Goal: Task Accomplishment & Management: Manage account settings

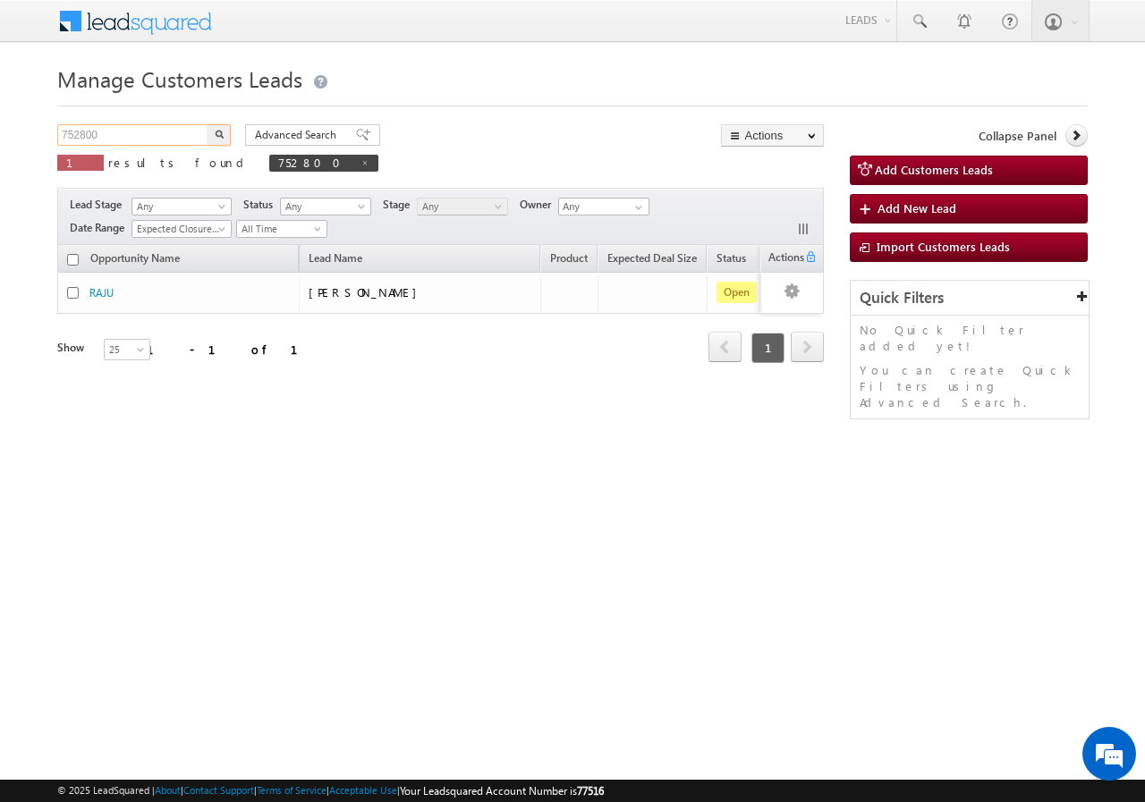
click at [146, 132] on input "752800" at bounding box center [133, 134] width 153 height 21
type input "7"
paste input "752386"
type input "752386"
click at [207, 124] on button "button" at bounding box center [218, 134] width 23 height 21
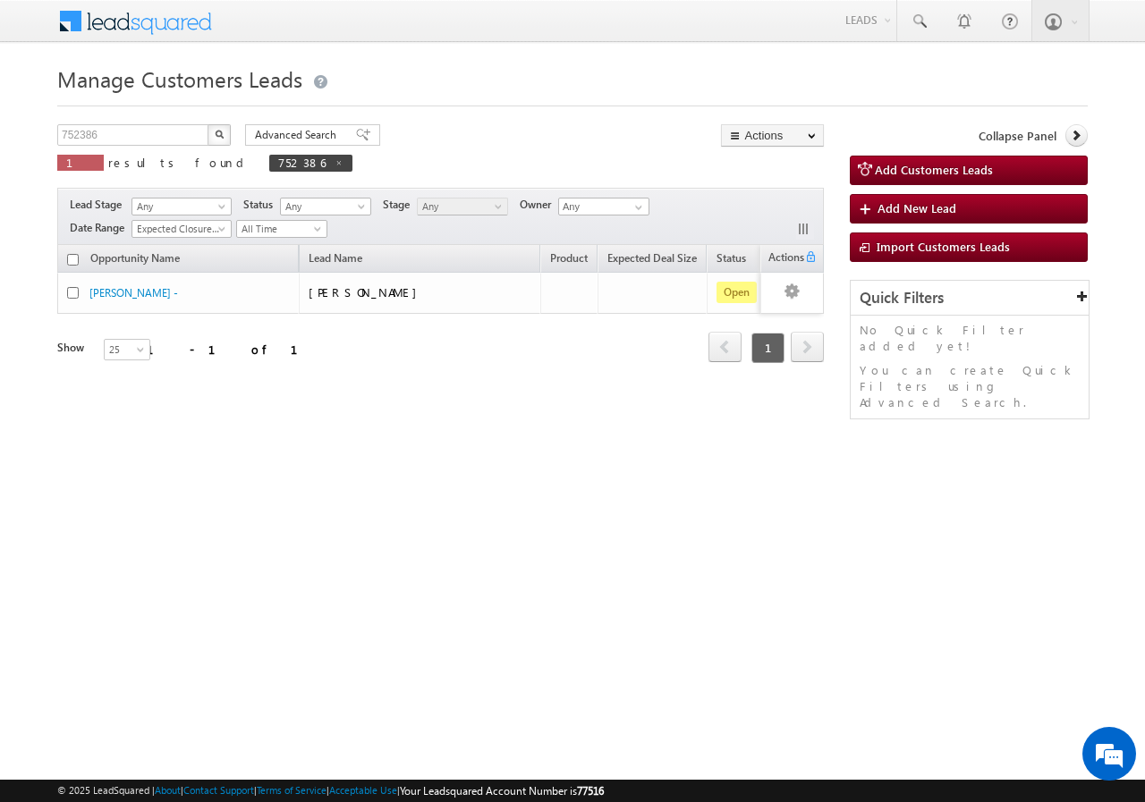
click at [216, 136] on img "button" at bounding box center [219, 134] width 9 height 9
click at [158, 137] on input "752386" at bounding box center [133, 134] width 153 height 21
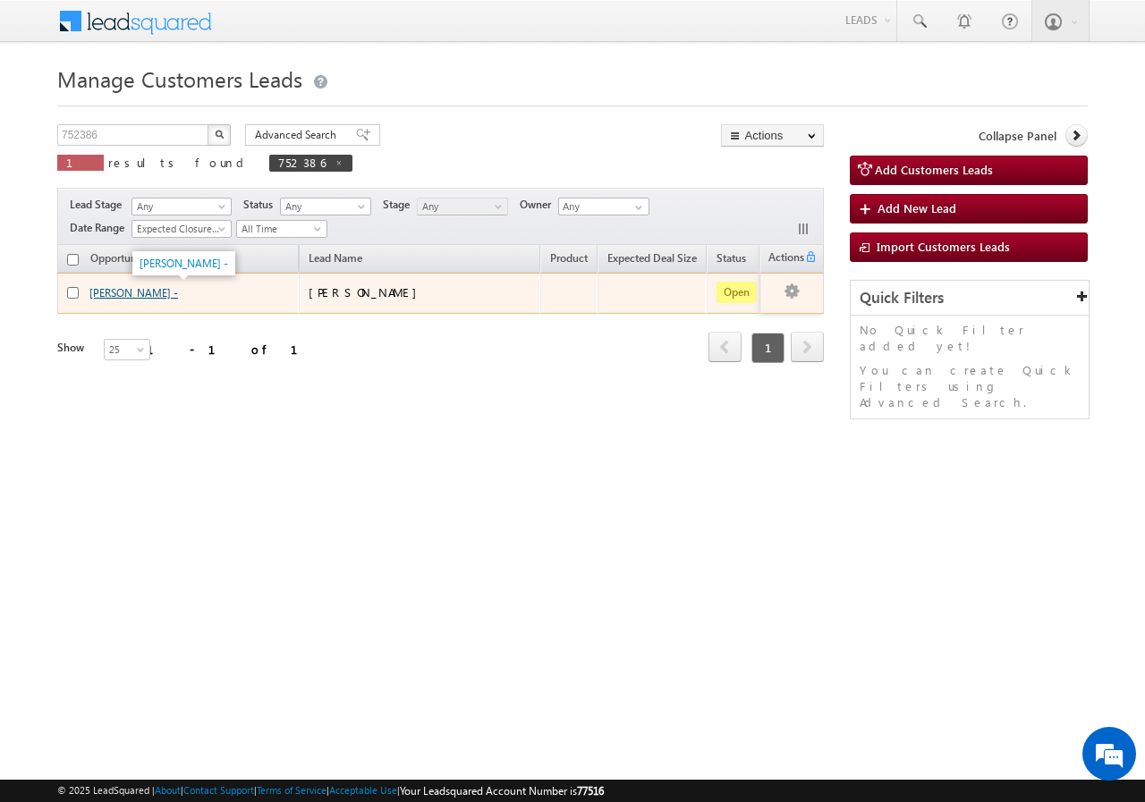
click at [99, 291] on link "[PERSON_NAME] -" at bounding box center [133, 292] width 89 height 13
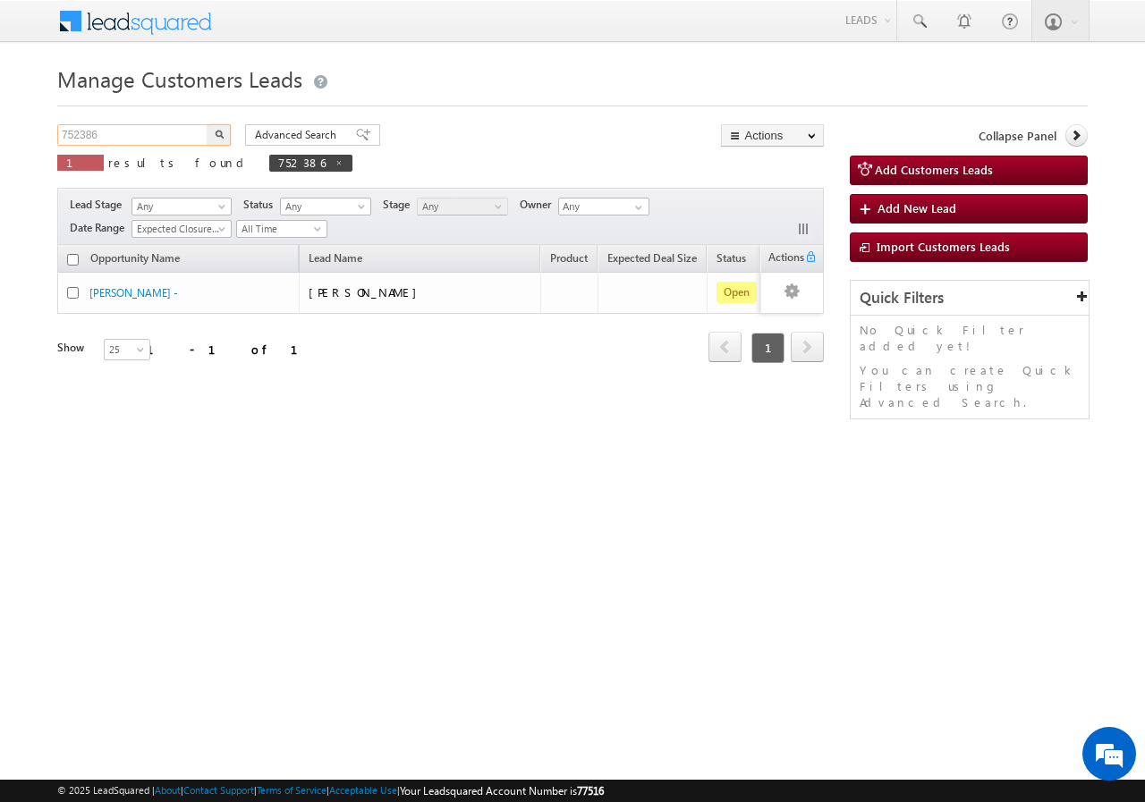
click at [120, 131] on input "752386" at bounding box center [133, 134] width 153 height 21
type input "7"
type input "Search Customers Leads"
drag, startPoint x: 127, startPoint y: 131, endPoint x: 416, endPoint y: 507, distance: 474.5
click at [469, 539] on html "Menu Yogesh Pandey sitar a15@k serve .co.i" at bounding box center [572, 276] width 1145 height 552
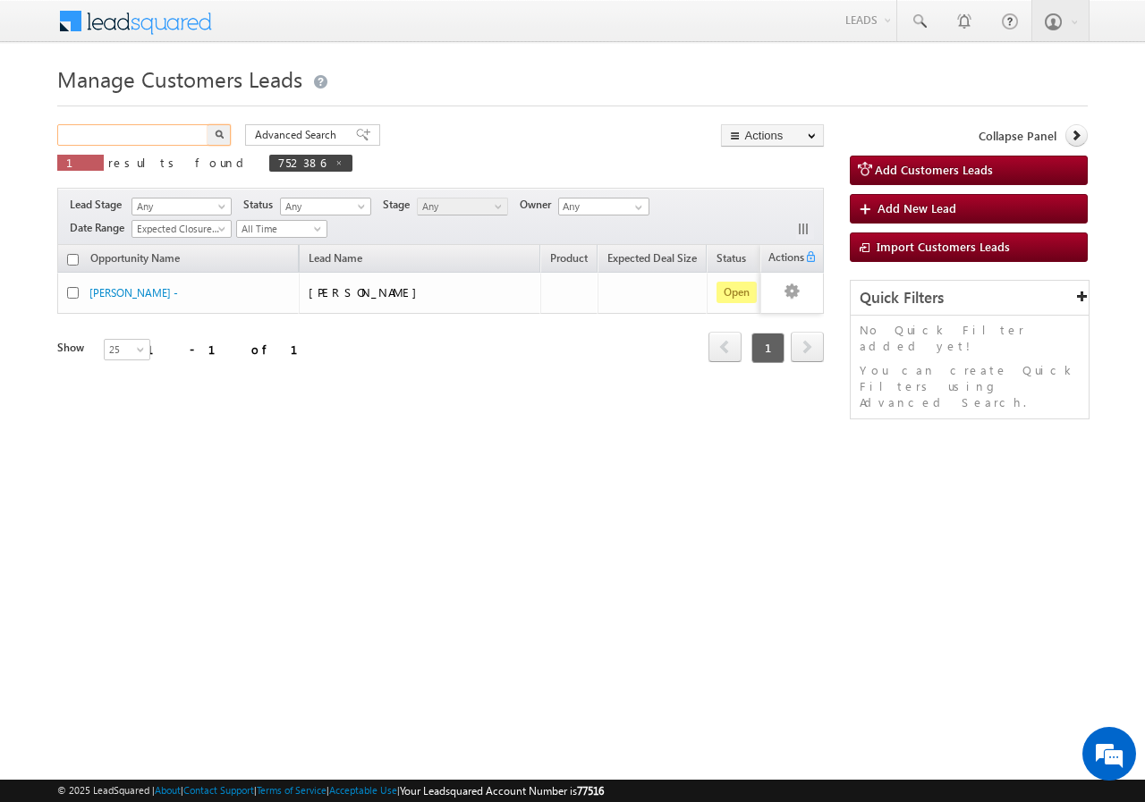
click at [119, 132] on input "text" at bounding box center [133, 134] width 153 height 21
paste input "752386"
type input "752386"
click at [216, 126] on button "button" at bounding box center [218, 134] width 23 height 21
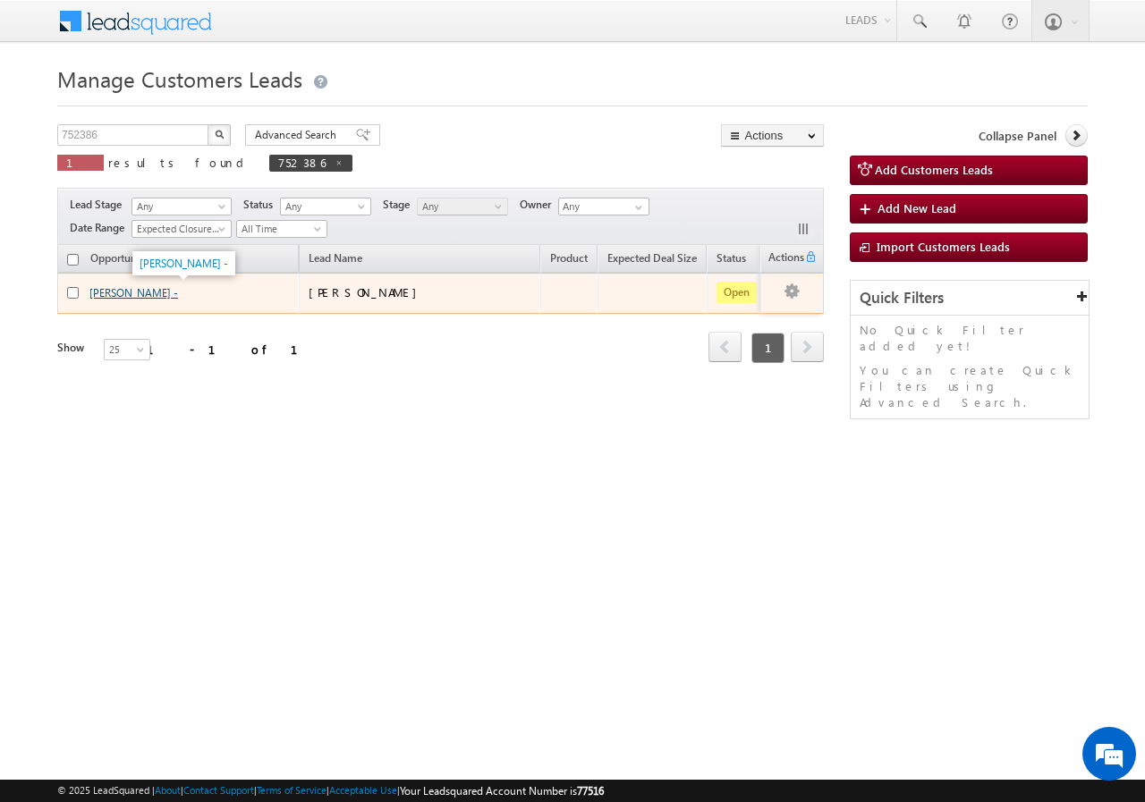
click at [98, 291] on link "[PERSON_NAME] -" at bounding box center [133, 292] width 89 height 13
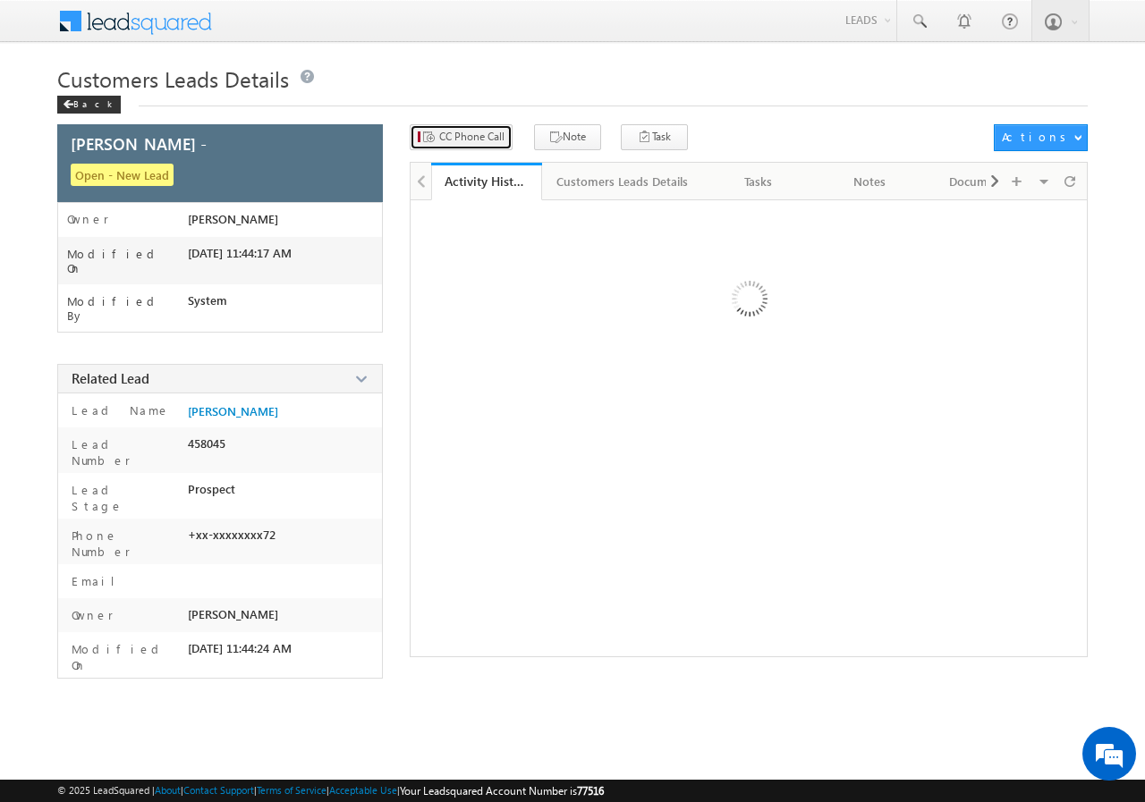
click at [487, 135] on span "CC Phone Call" at bounding box center [471, 137] width 65 height 16
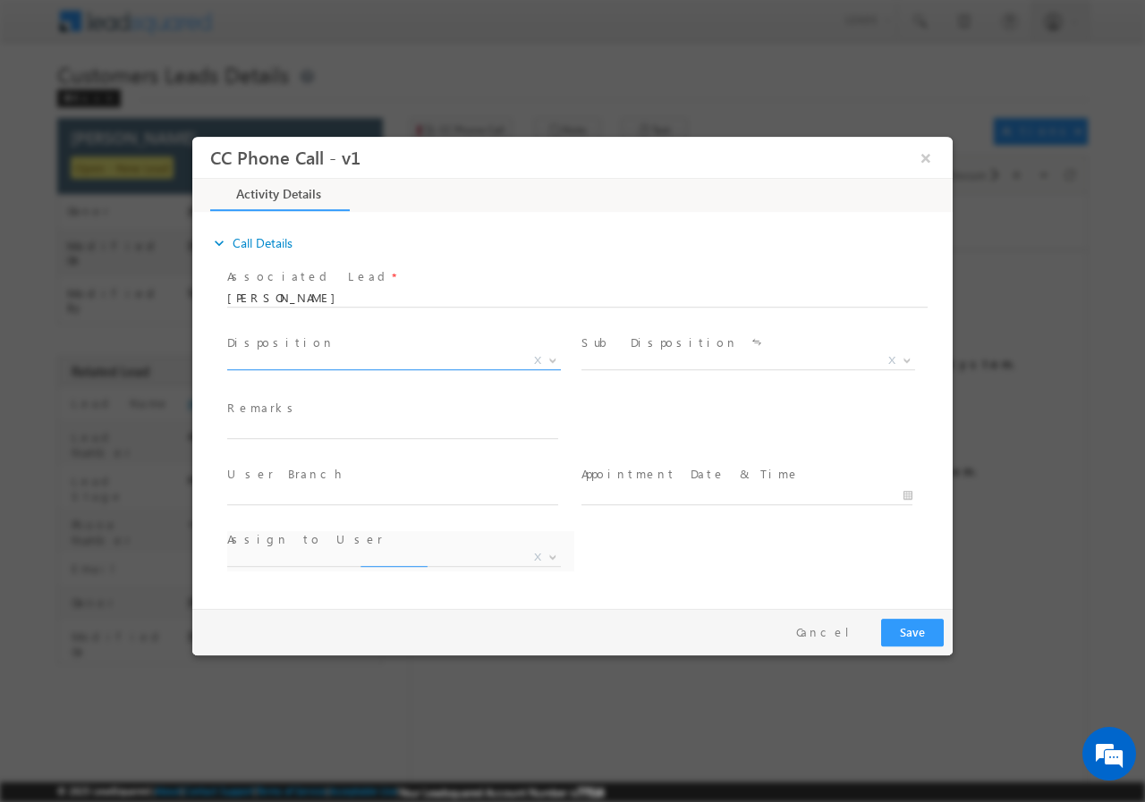
click at [555, 359] on b at bounding box center [552, 359] width 11 height 6
select select "balwant.singh1@sgrlimited.in"
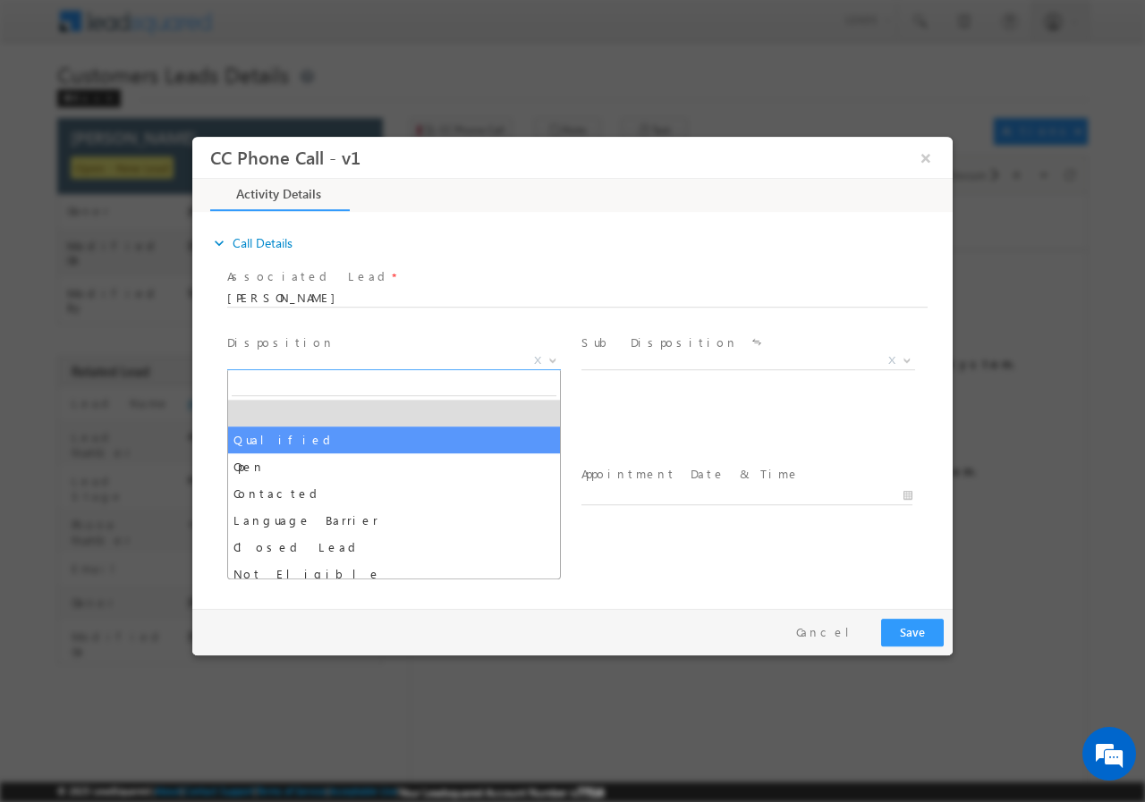
drag, startPoint x: 297, startPoint y: 440, endPoint x: 677, endPoint y: 378, distance: 385.0
select select "Qualified"
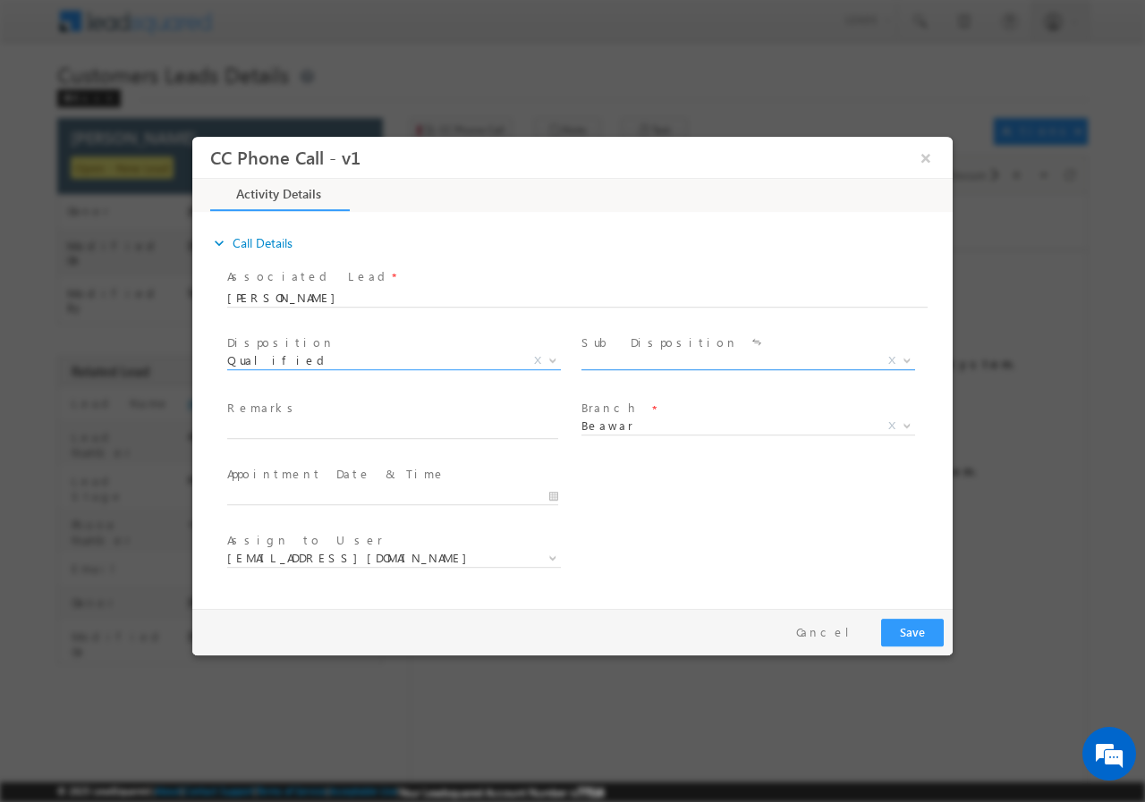
click at [904, 359] on b at bounding box center [906, 359] width 11 height 6
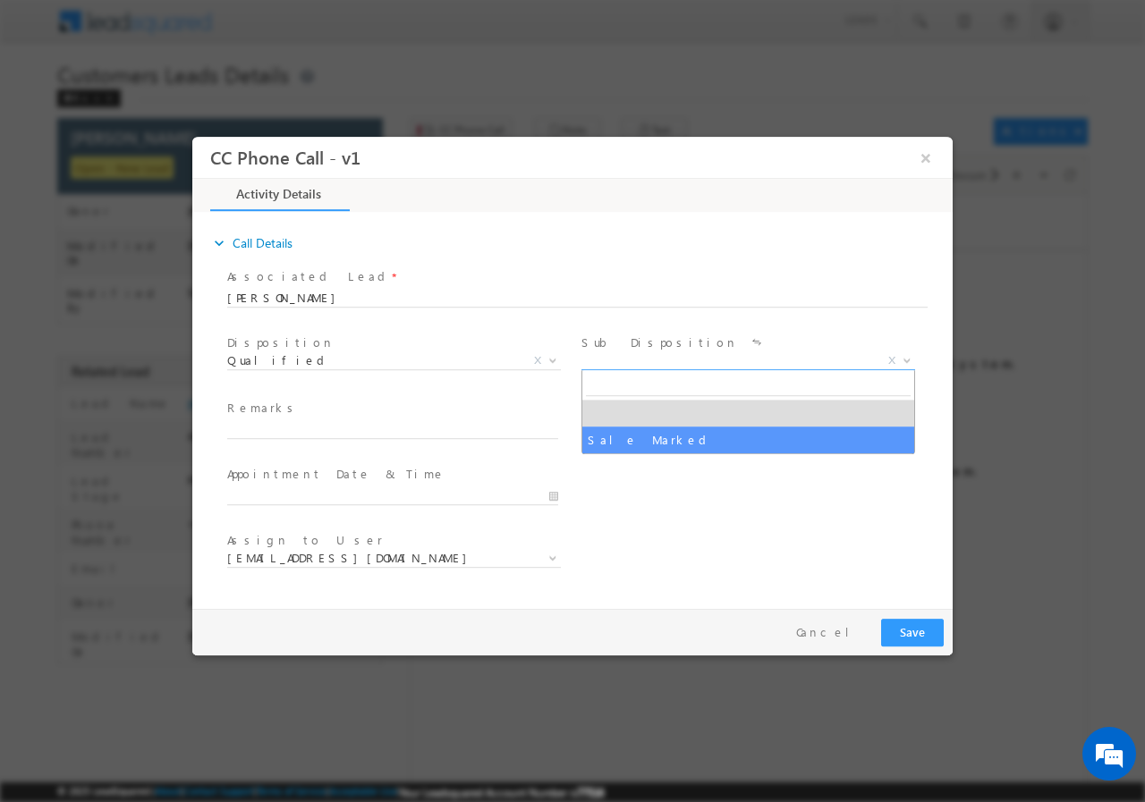
select select "Sale Marked"
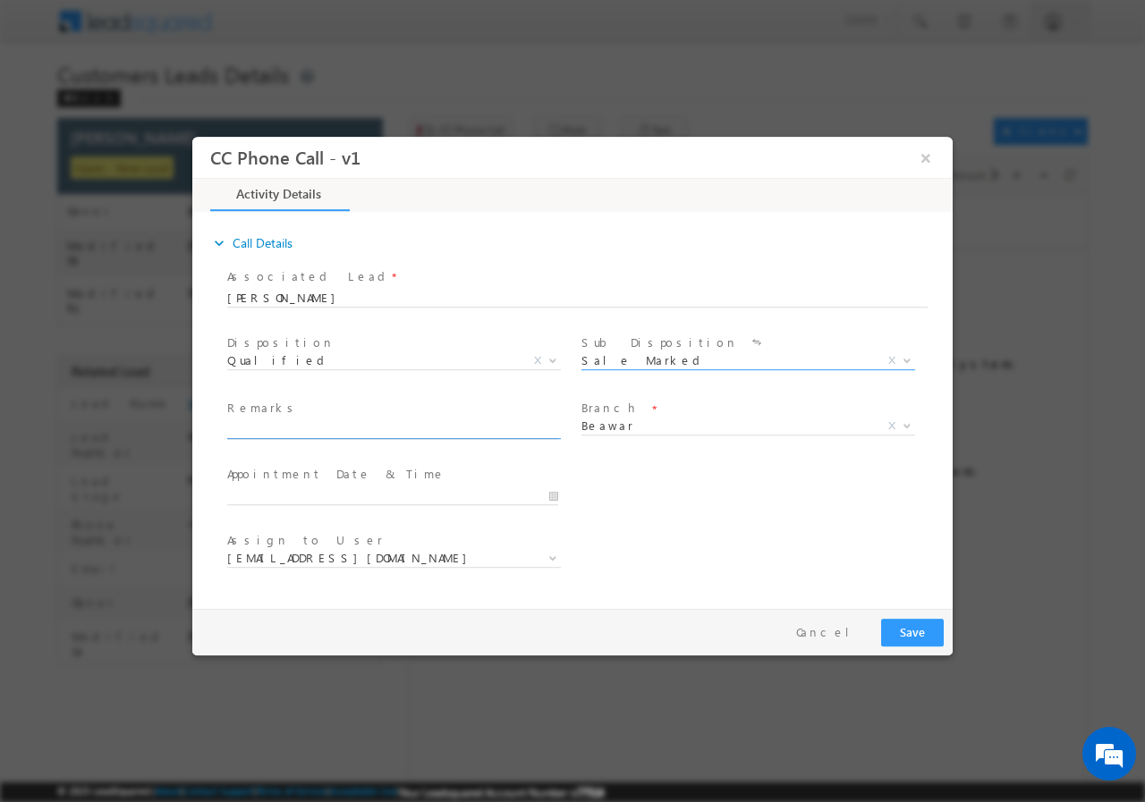
click at [289, 426] on input "text" at bounding box center [392, 429] width 331 height 18
click at [548, 494] on input "08/12/2025 6:15 PM" at bounding box center [392, 495] width 331 height 18
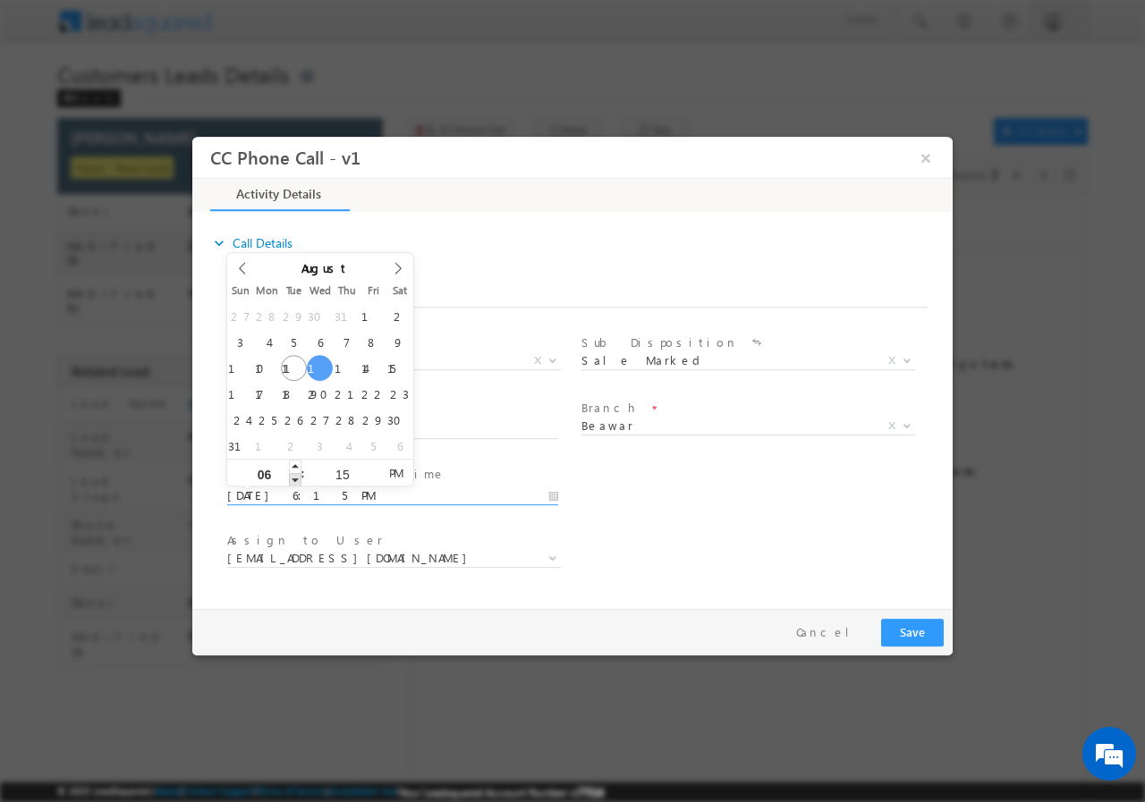
type input "08/13/2025 5:15 PM"
type input "05"
click at [293, 478] on span at bounding box center [295, 478] width 13 height 13
type input "08/13/2025 4:15 PM"
type input "04"
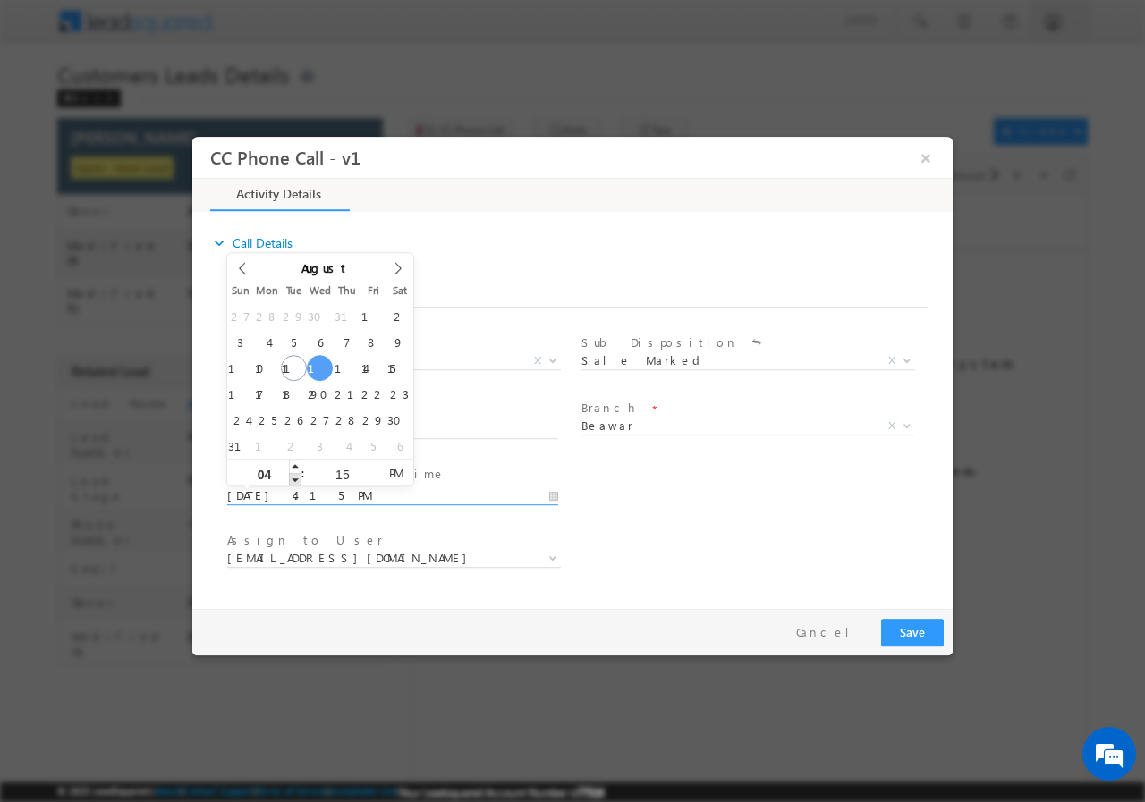
click at [293, 478] on span at bounding box center [295, 478] width 13 height 13
type input "08/13/2025 3:15 PM"
type input "03"
click at [293, 478] on span at bounding box center [295, 478] width 13 height 13
type input "08/13/2025 4:15 PM"
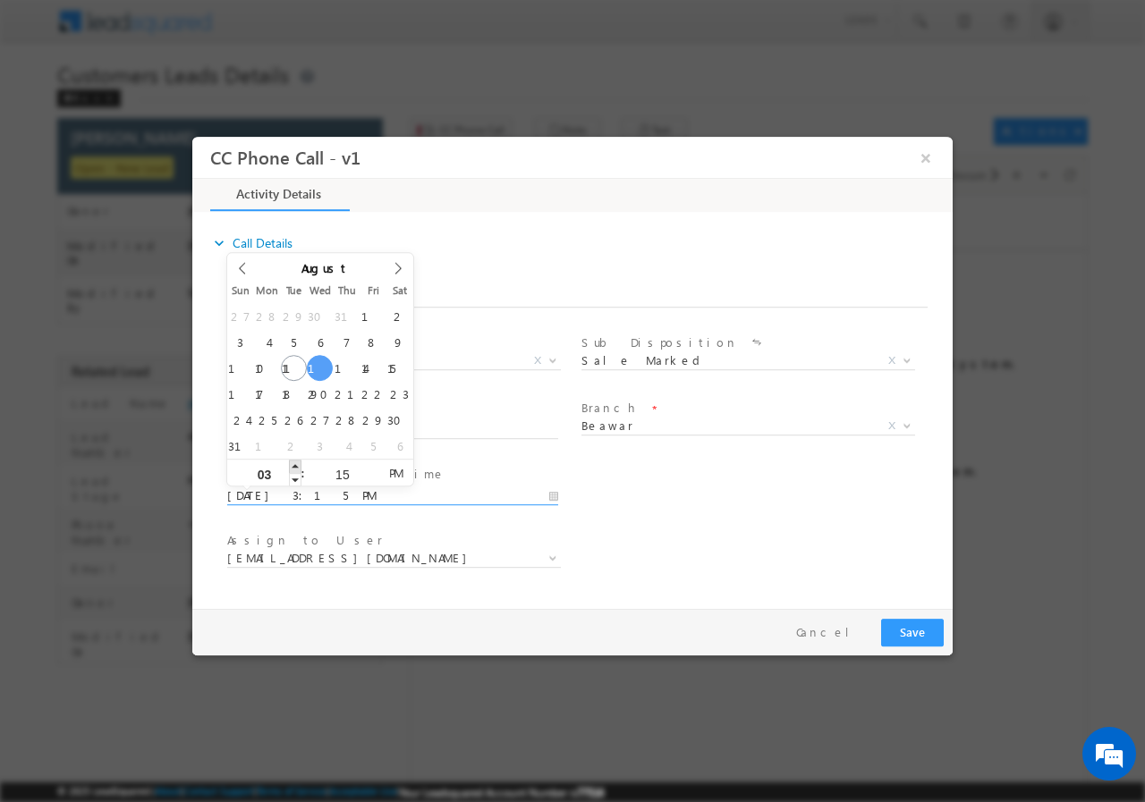
type input "04"
click at [292, 463] on span at bounding box center [295, 465] width 13 height 13
type input "08/13/2025 5:15 PM"
type input "05"
click at [292, 463] on span at bounding box center [295, 465] width 13 height 13
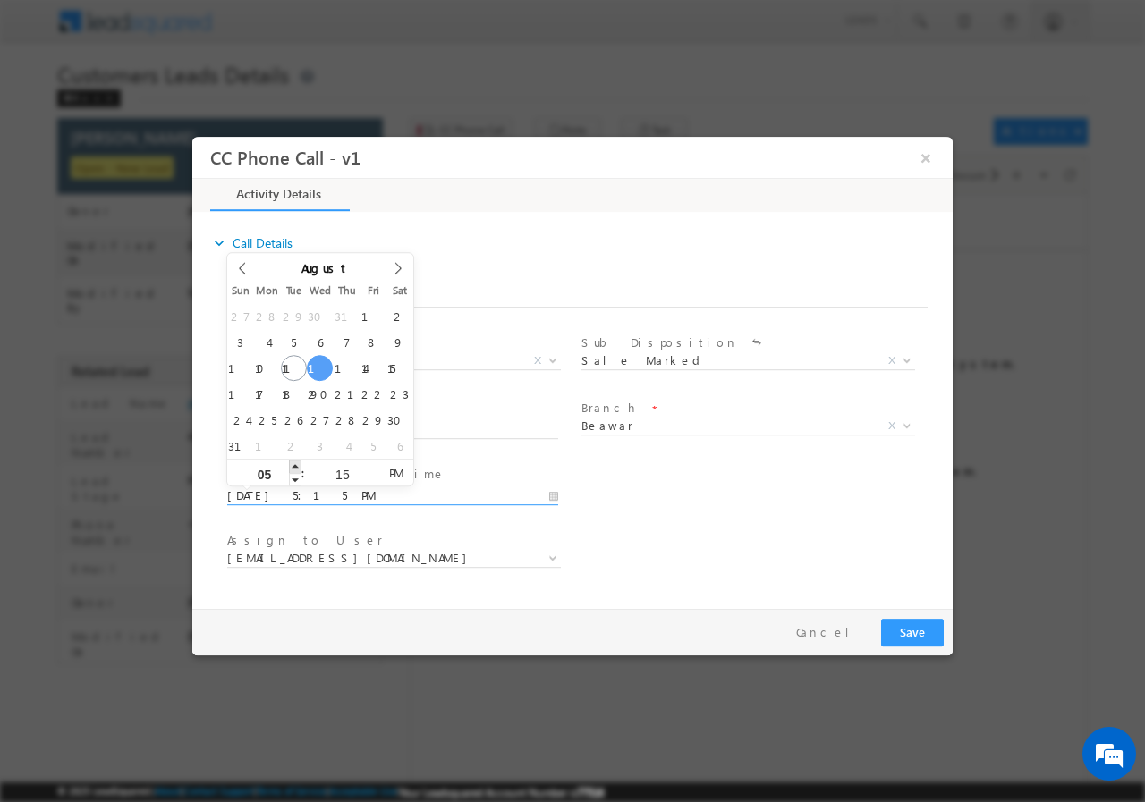
type input "08/13/2025 6:15 PM"
type input "06"
click at [294, 462] on span at bounding box center [295, 465] width 13 height 13
type input "08/13/2025 7:15 PM"
type input "07"
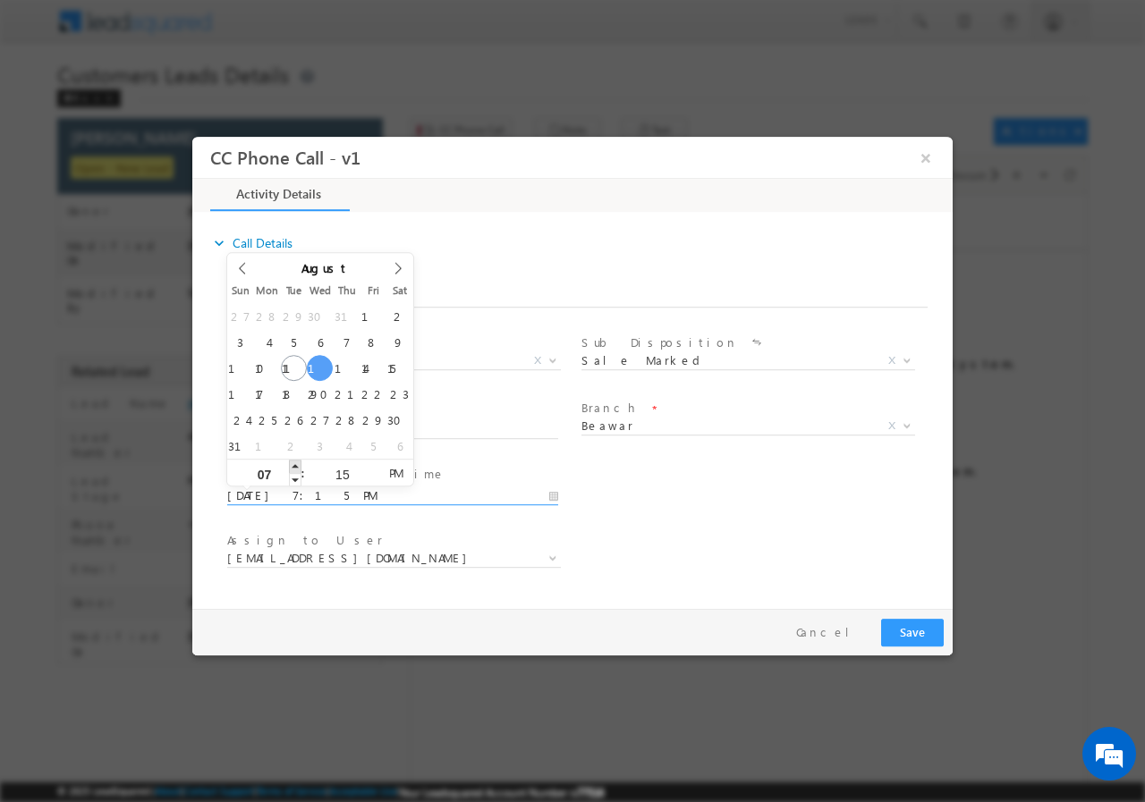
click at [294, 462] on span at bounding box center [295, 465] width 13 height 13
type input "08/13/2025 8:15 PM"
type input "08"
click at [294, 462] on span at bounding box center [295, 465] width 13 height 13
type input "08/13/2025 9:15 PM"
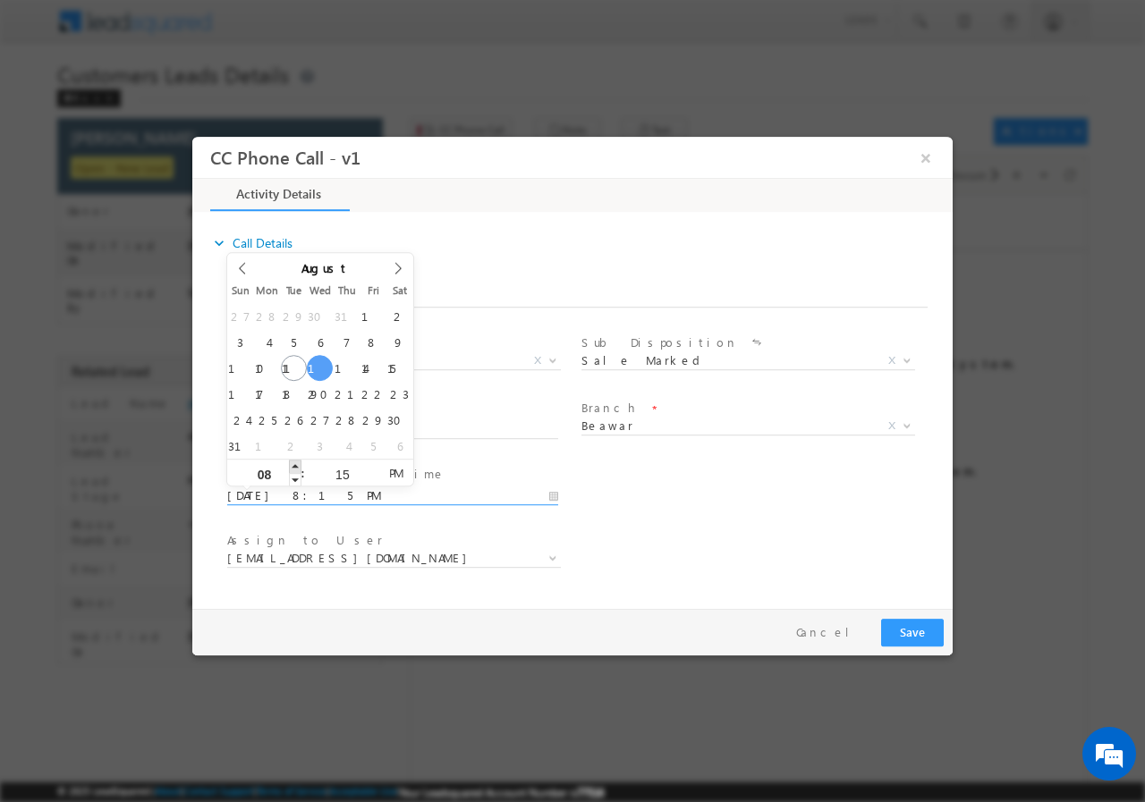
type input "09"
click at [294, 462] on span at bounding box center [295, 465] width 13 height 13
type input "08/13/2025 10:15 PM"
type input "10"
click at [294, 462] on span at bounding box center [295, 465] width 13 height 13
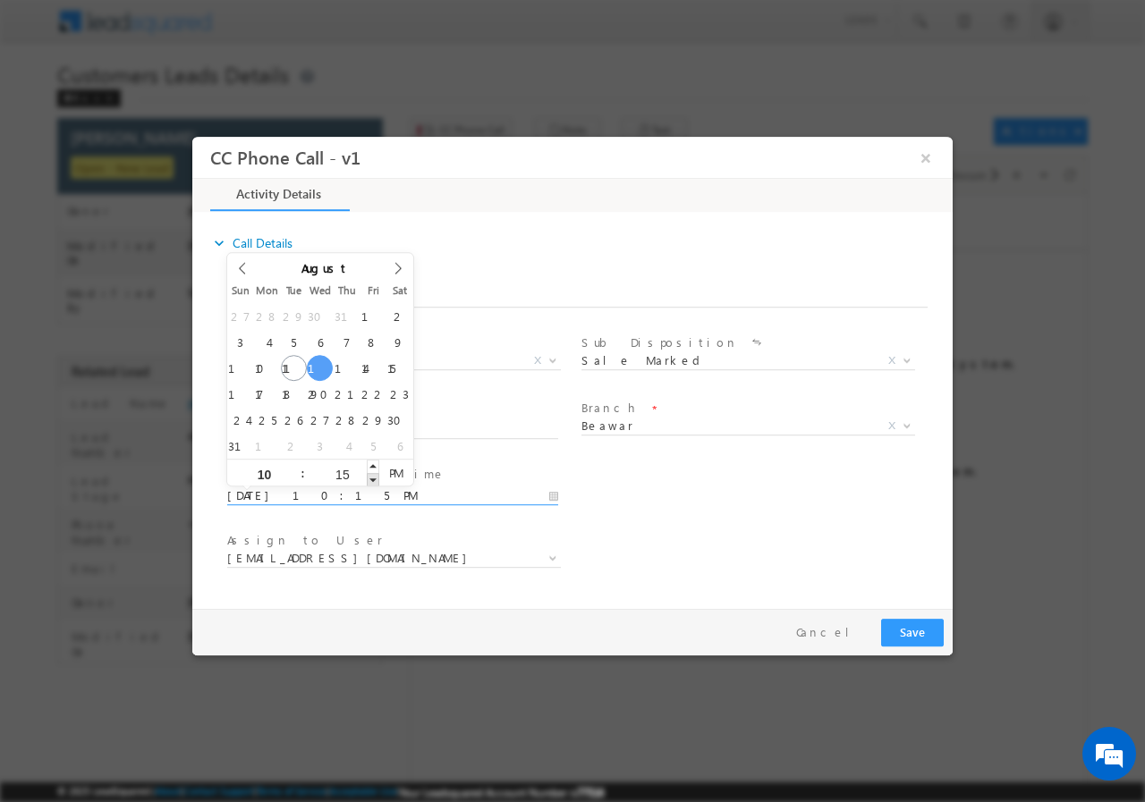
type input "08/13/2025 10:14 PM"
type input "14"
click at [367, 477] on span at bounding box center [373, 478] width 13 height 13
type input "08/13/2025 10:13 PM"
type input "13"
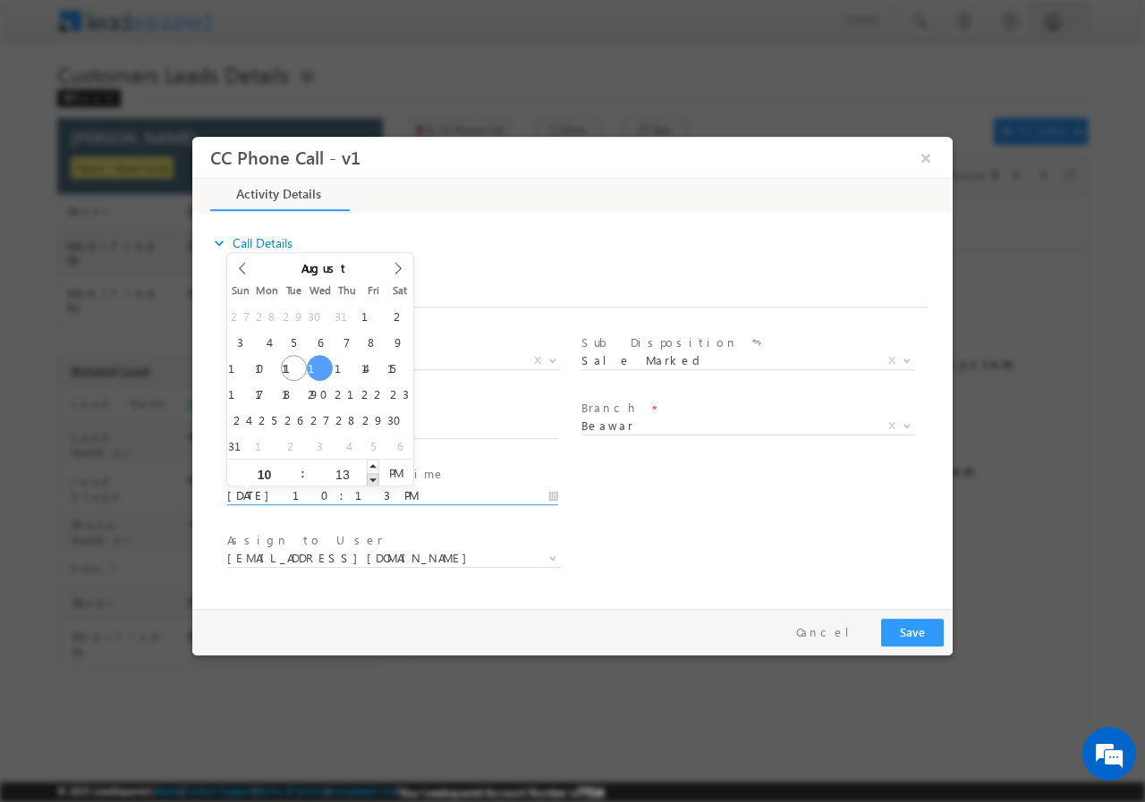
click at [368, 477] on span at bounding box center [373, 478] width 13 height 13
type input "08/13/2025 10:12 PM"
type input "12"
click at [368, 477] on span at bounding box center [373, 478] width 13 height 13
type input "08/13/2025 10:11 PM"
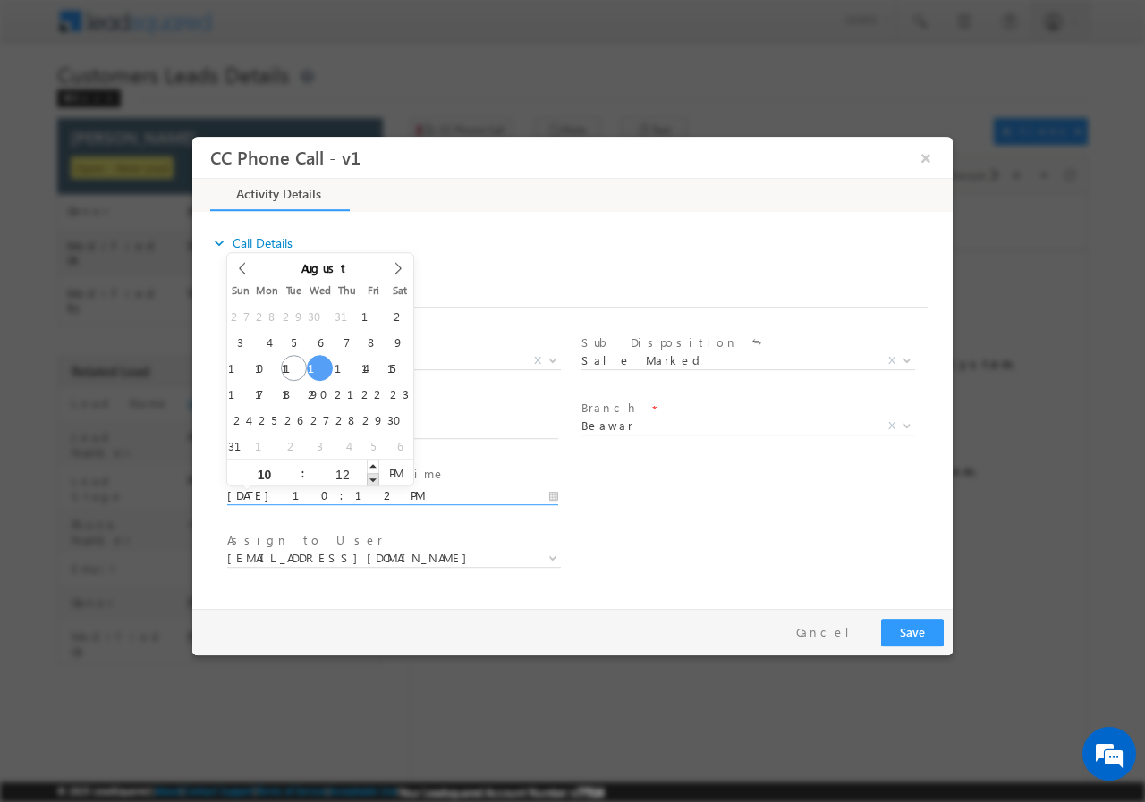
type input "11"
click at [368, 477] on span at bounding box center [373, 478] width 13 height 13
type input "08/13/2025 10:10 PM"
type input "10"
click at [368, 477] on span at bounding box center [373, 478] width 13 height 13
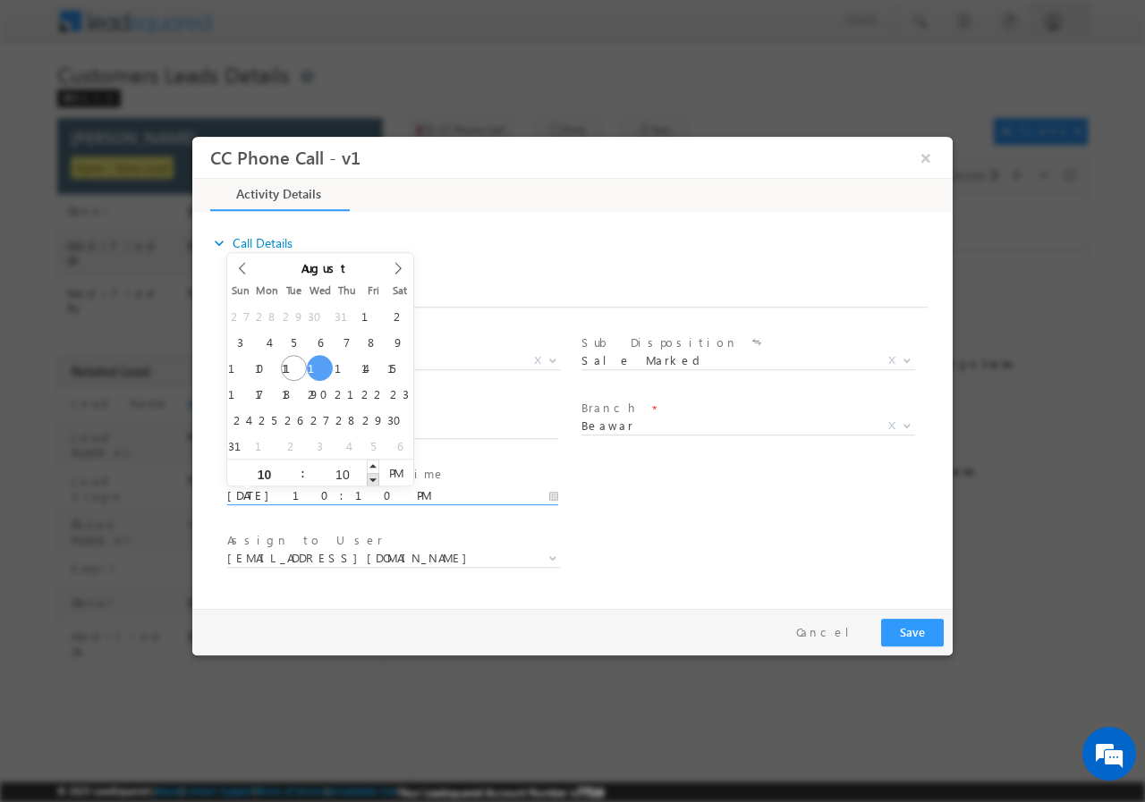
type input "08/13/2025 10:09 PM"
type input "09"
click at [372, 482] on span at bounding box center [373, 478] width 13 height 13
type input "08/13/2025 10:08 PM"
type input "08"
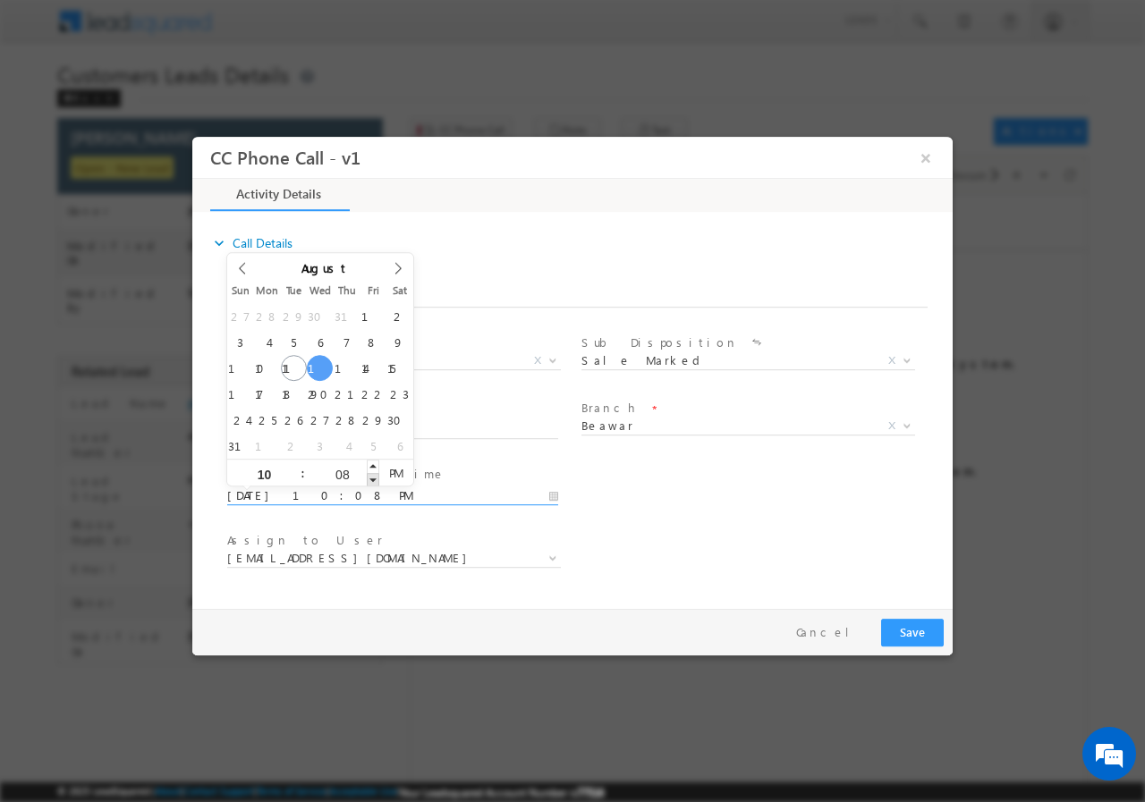
click at [372, 482] on span at bounding box center [373, 478] width 13 height 13
type input "08/13/2025 10:07 PM"
type input "07"
click at [372, 482] on span at bounding box center [373, 478] width 13 height 13
type input "08/13/2025 10:06 PM"
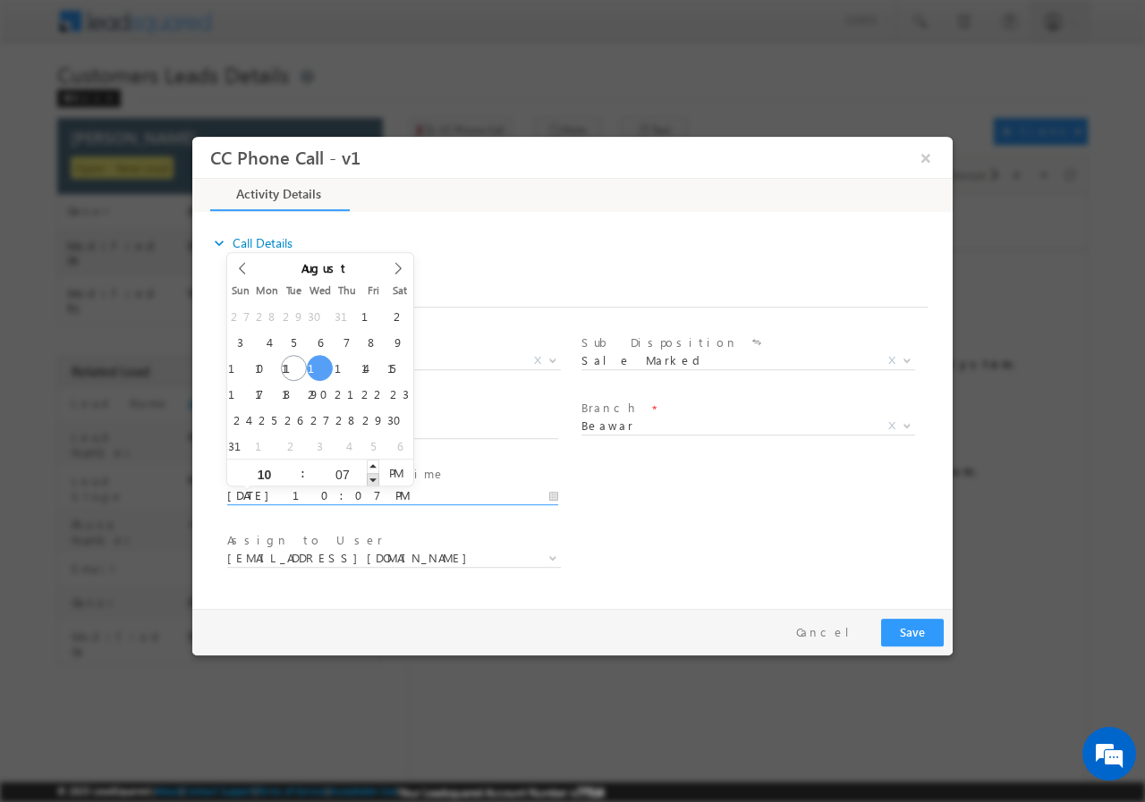
type input "06"
click at [372, 482] on span at bounding box center [373, 478] width 13 height 13
type input "08/13/2025 10:05 PM"
type input "05"
click at [372, 482] on span at bounding box center [373, 478] width 13 height 13
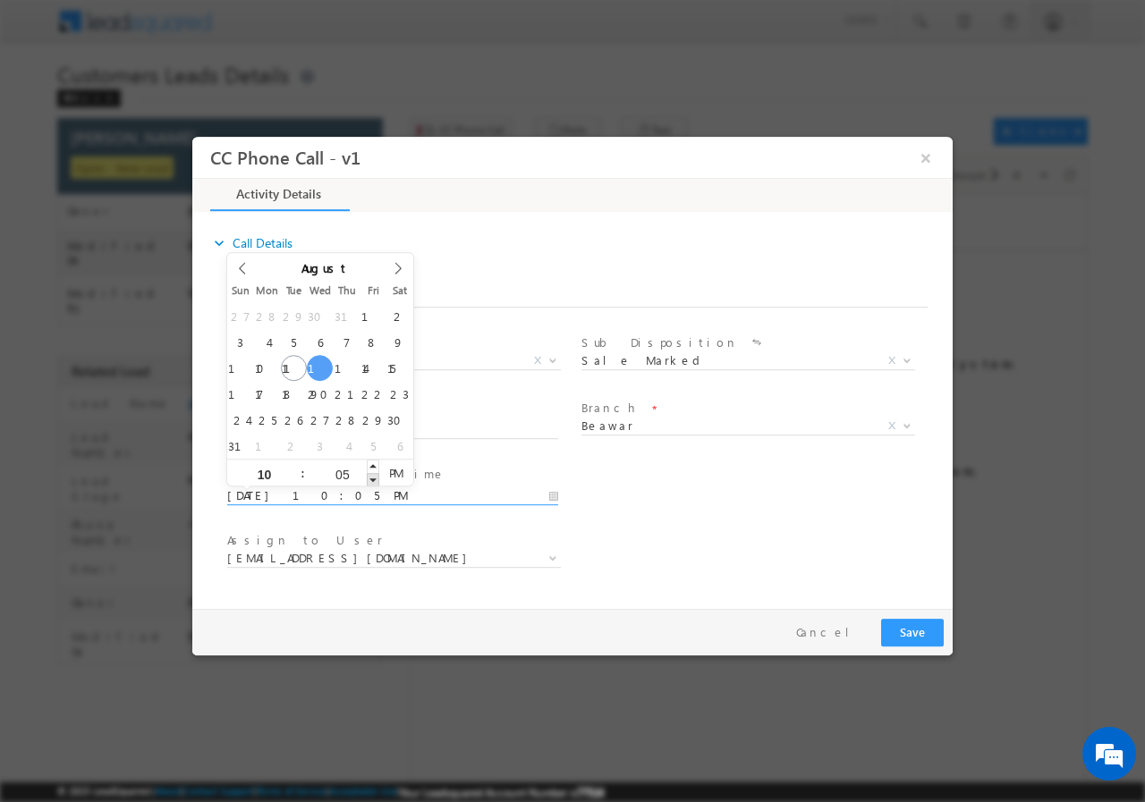
type input "08/13/2025 10:04 PM"
type input "04"
click at [372, 482] on span at bounding box center [373, 478] width 13 height 13
type input "08/13/2025 10:03 PM"
type input "03"
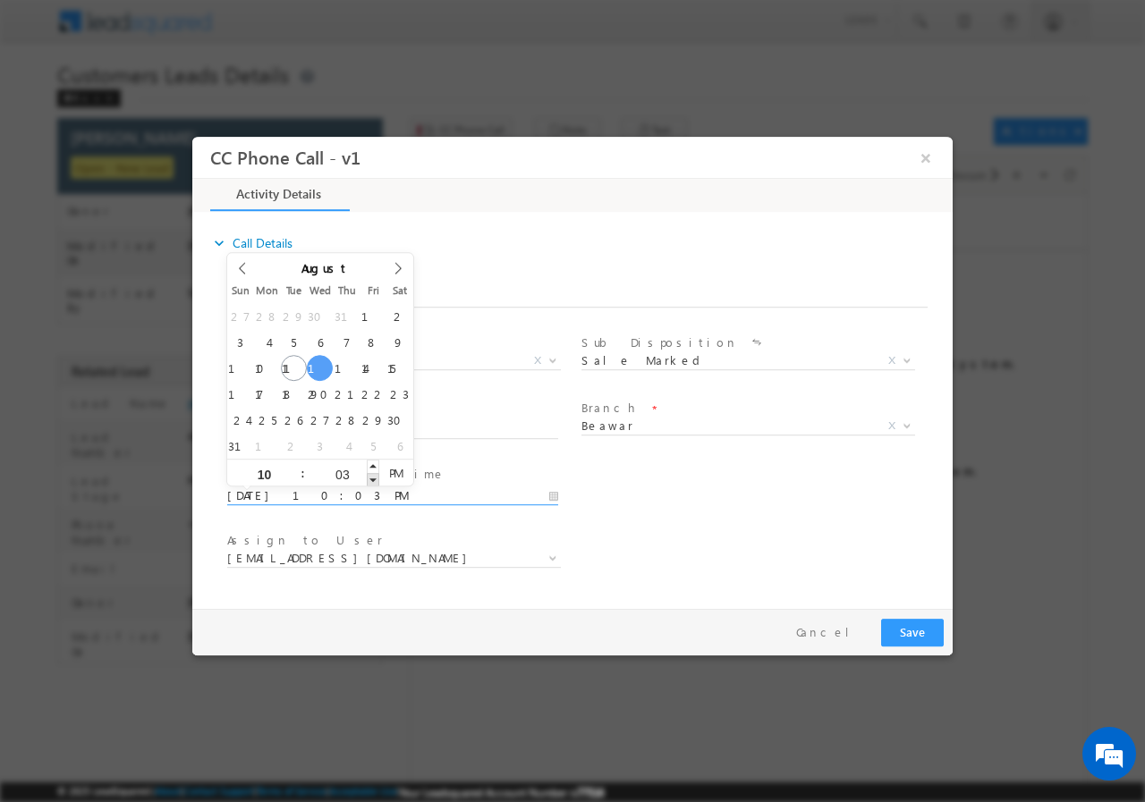
click at [372, 482] on span at bounding box center [373, 478] width 13 height 13
type input "08/13/2025 10:02 PM"
type input "02"
click at [372, 482] on span at bounding box center [373, 478] width 13 height 13
type input "08/13/2025 10:01 PM"
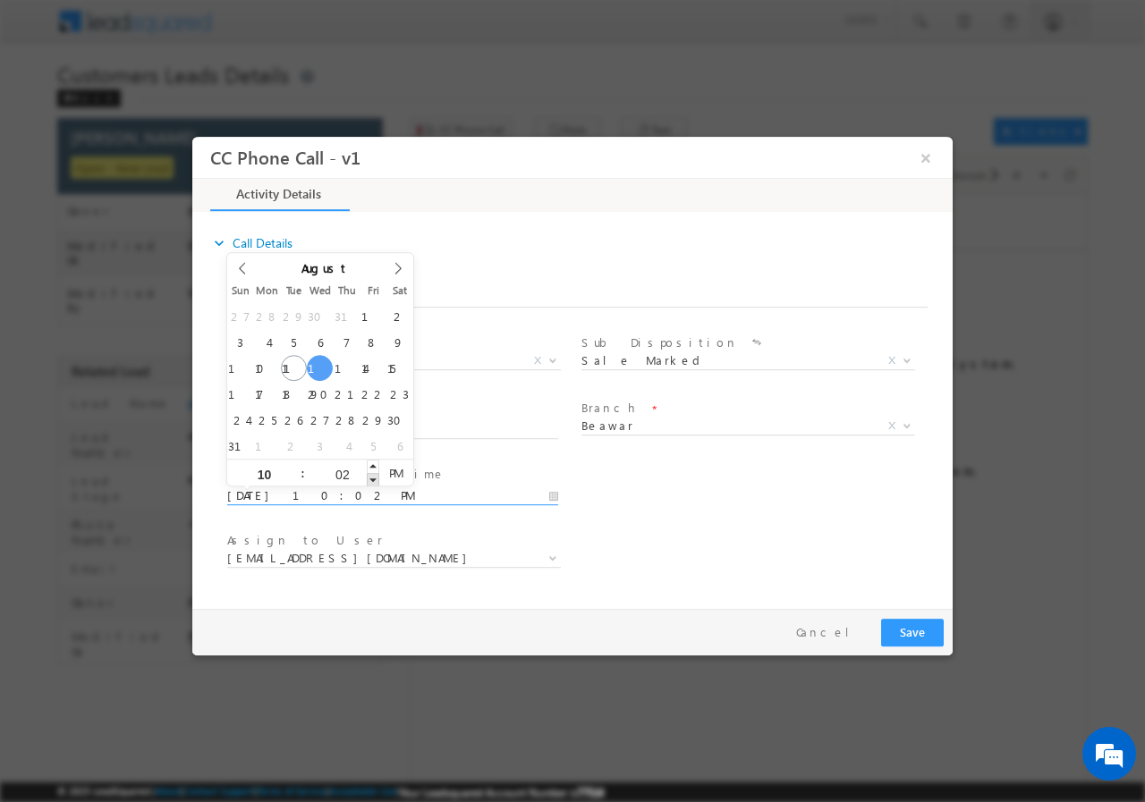
type input "01"
click at [372, 482] on span at bounding box center [373, 478] width 13 height 13
type input "08/13/2025 10:00 PM"
type input "00"
click at [372, 482] on span at bounding box center [373, 478] width 13 height 13
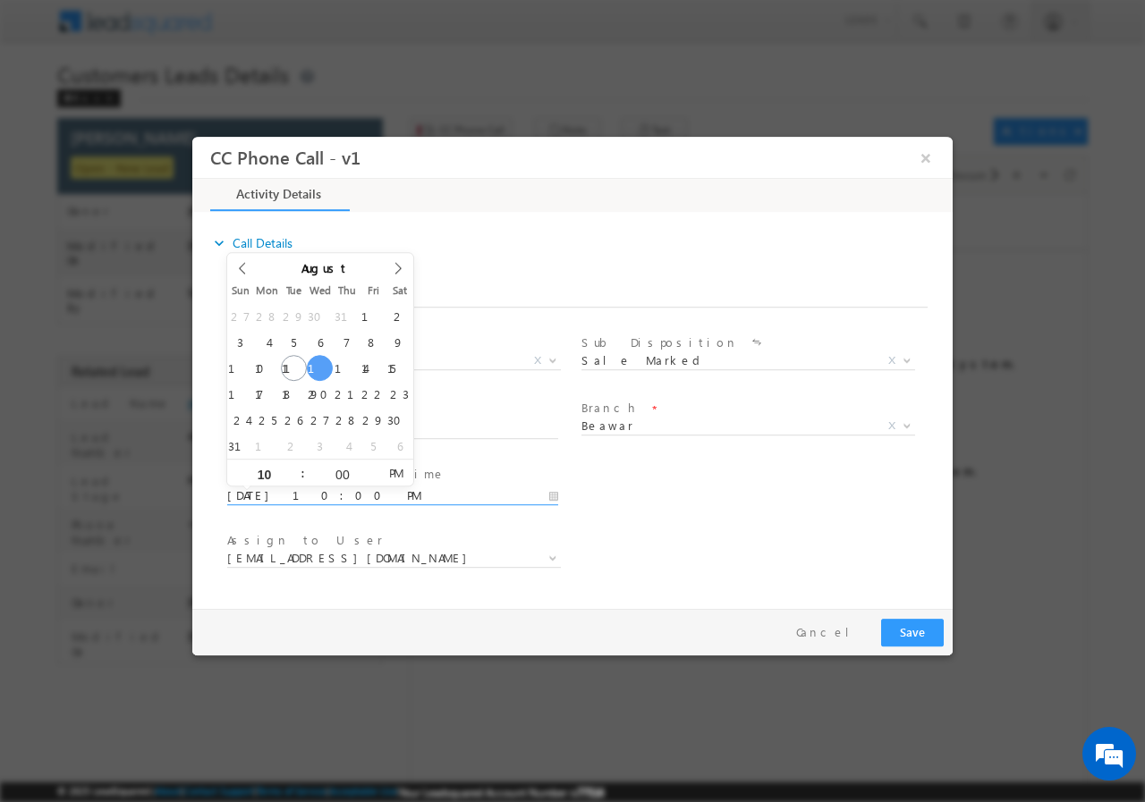
type input "08/13/2025 10:00 AM"
click at [400, 475] on span "PM" at bounding box center [395, 472] width 33 height 27
drag, startPoint x: 539, startPoint y: 493, endPoint x: 529, endPoint y: 493, distance: 9.8
click at [538, 493] on input "08/13/2025 10:00 AM" at bounding box center [392, 495] width 331 height 18
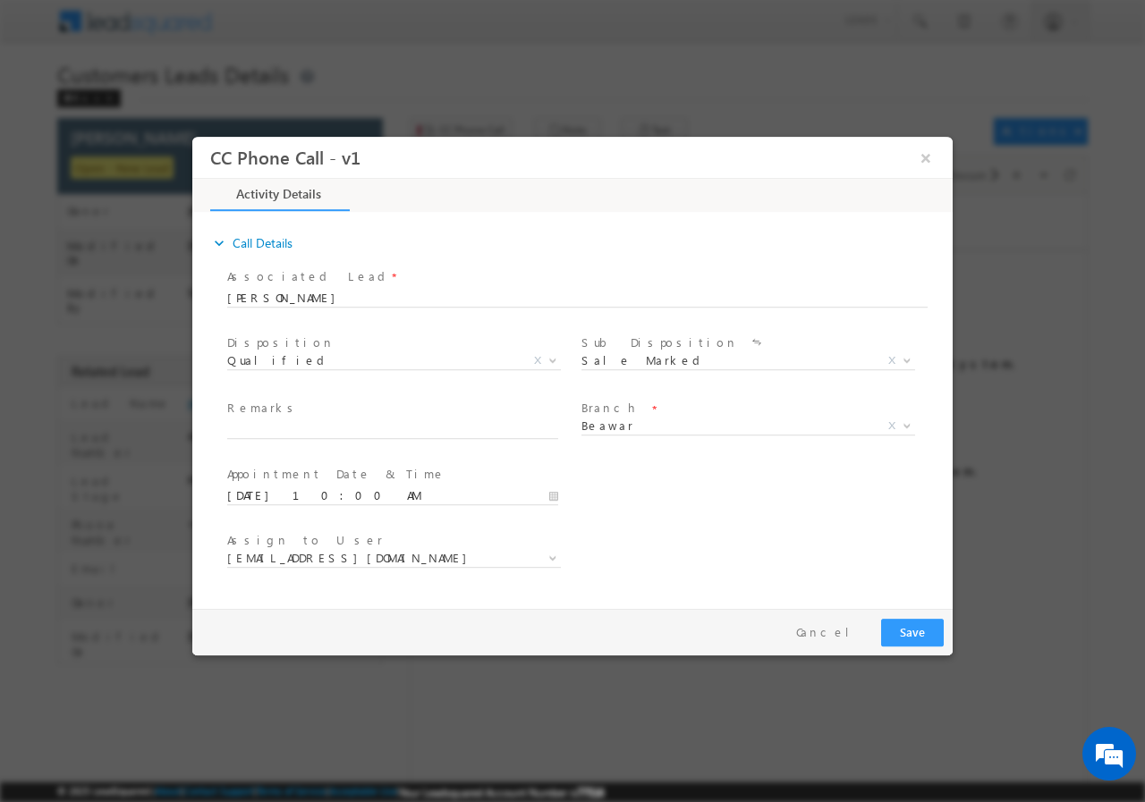
click at [701, 489] on div "User Branch * Appointment Date & Time * 08/13/2025 10:00 AM" at bounding box center [588, 493] width 729 height 66
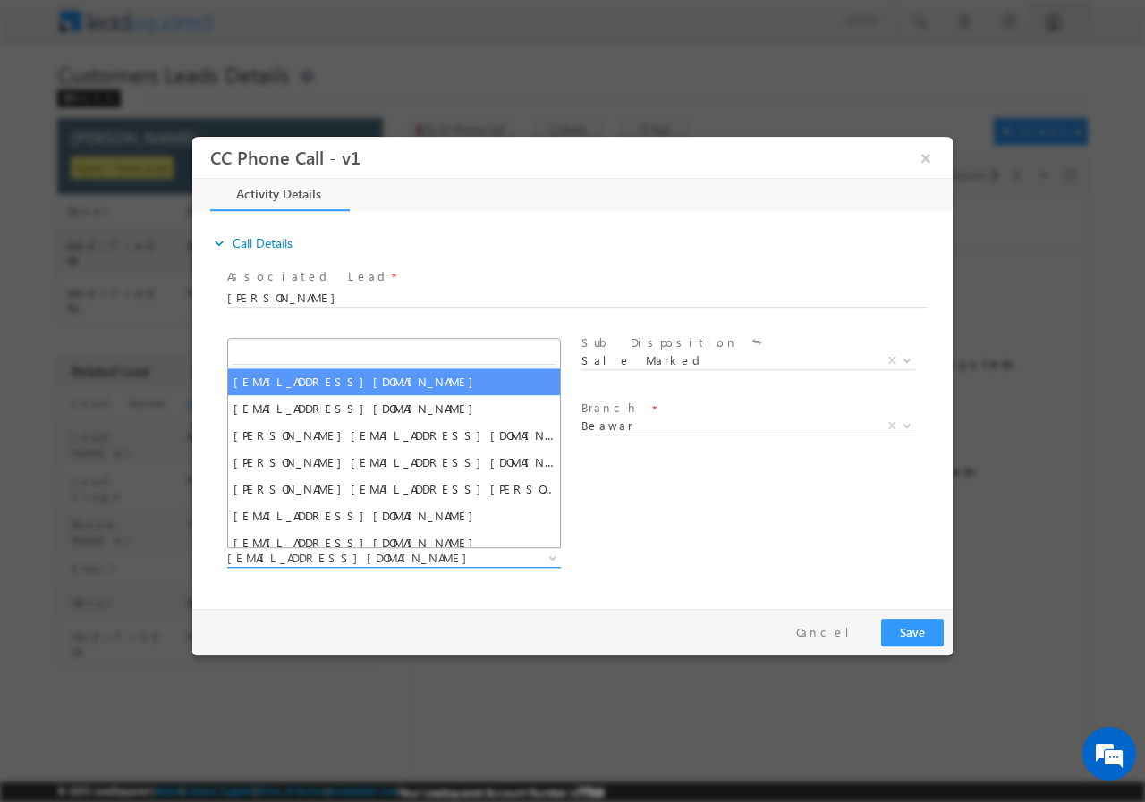
click at [540, 556] on span "balwant.singh1@sgrlimited.in" at bounding box center [394, 558] width 334 height 18
click at [325, 355] on input "search" at bounding box center [394, 353] width 325 height 22
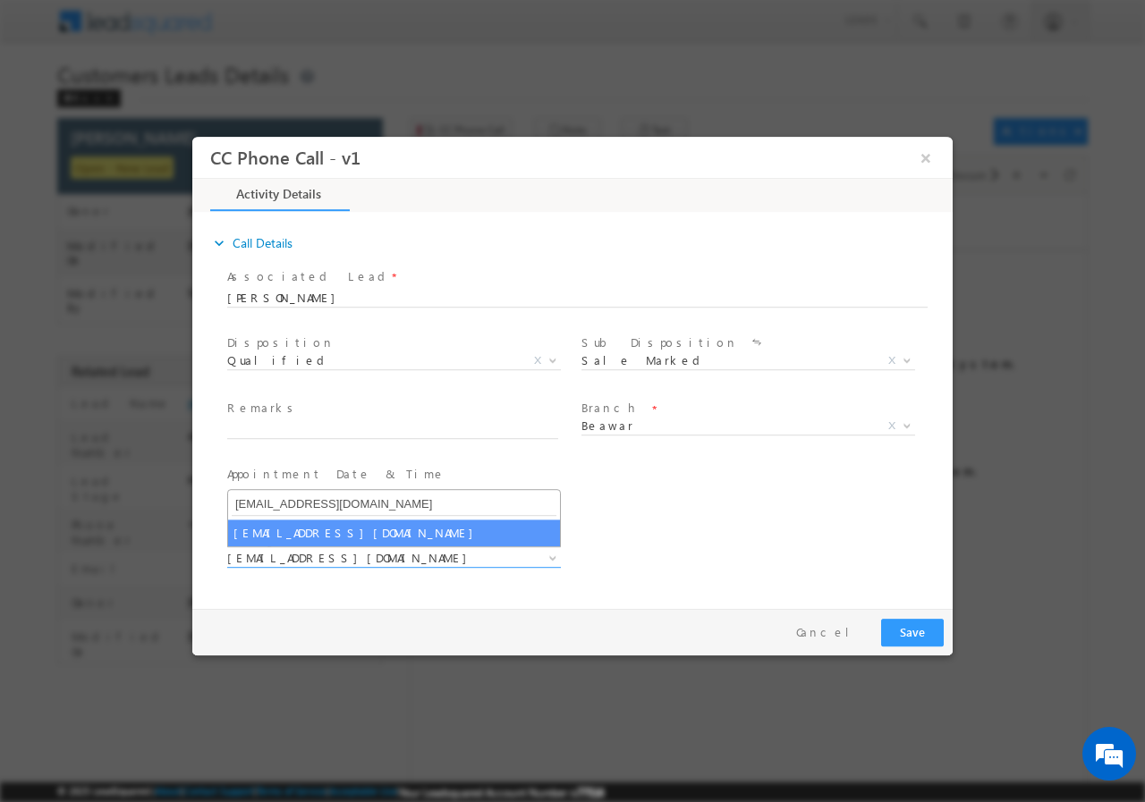
type input "raju.kathat@sgrlimited.in"
select select "raju.kathat@sgrlimited.in"
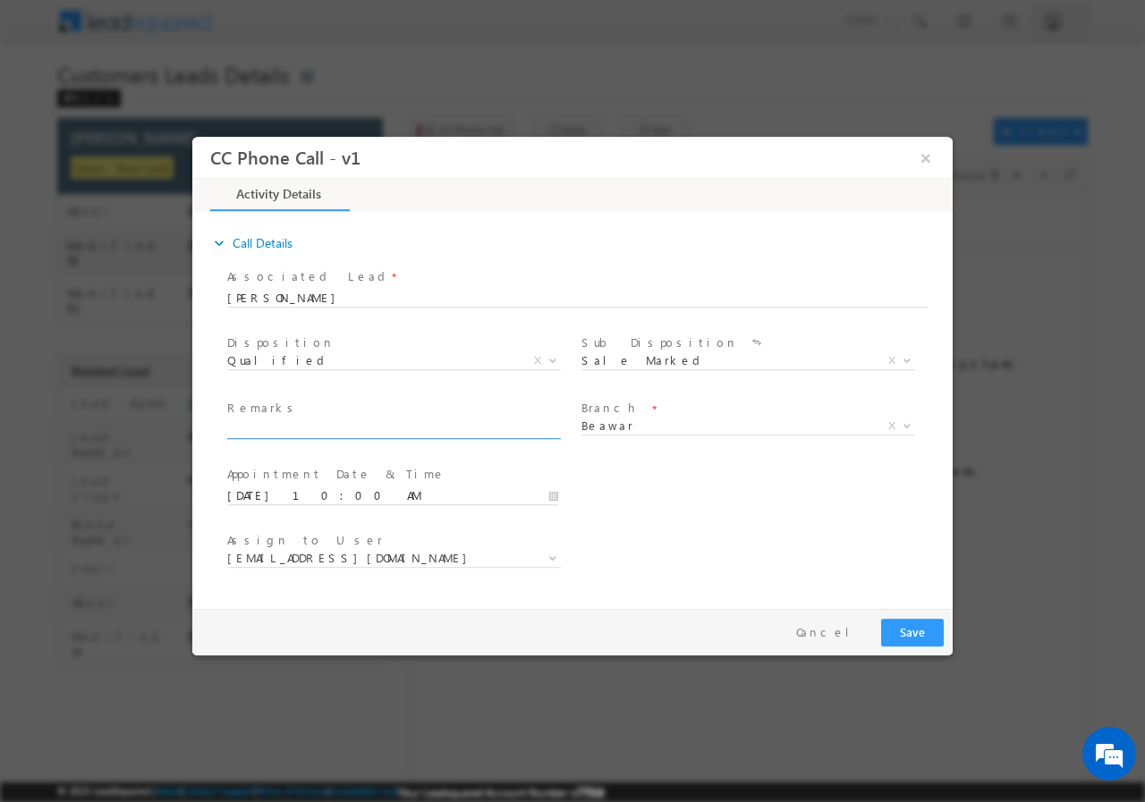
click at [364, 425] on input "text" at bounding box center [392, 429] width 331 height 18
paste input "MOB - 9001534772 /Beawar - 305925 /GOPAL RAJPUT / AGE - 35 / BT -13 L UMID HOSU…"
type input "MOB - 9001534772 /Beawar - 305925 /GOPAL RAJPUT / AGE - 35 / BT -13 L UMID HOSU…"
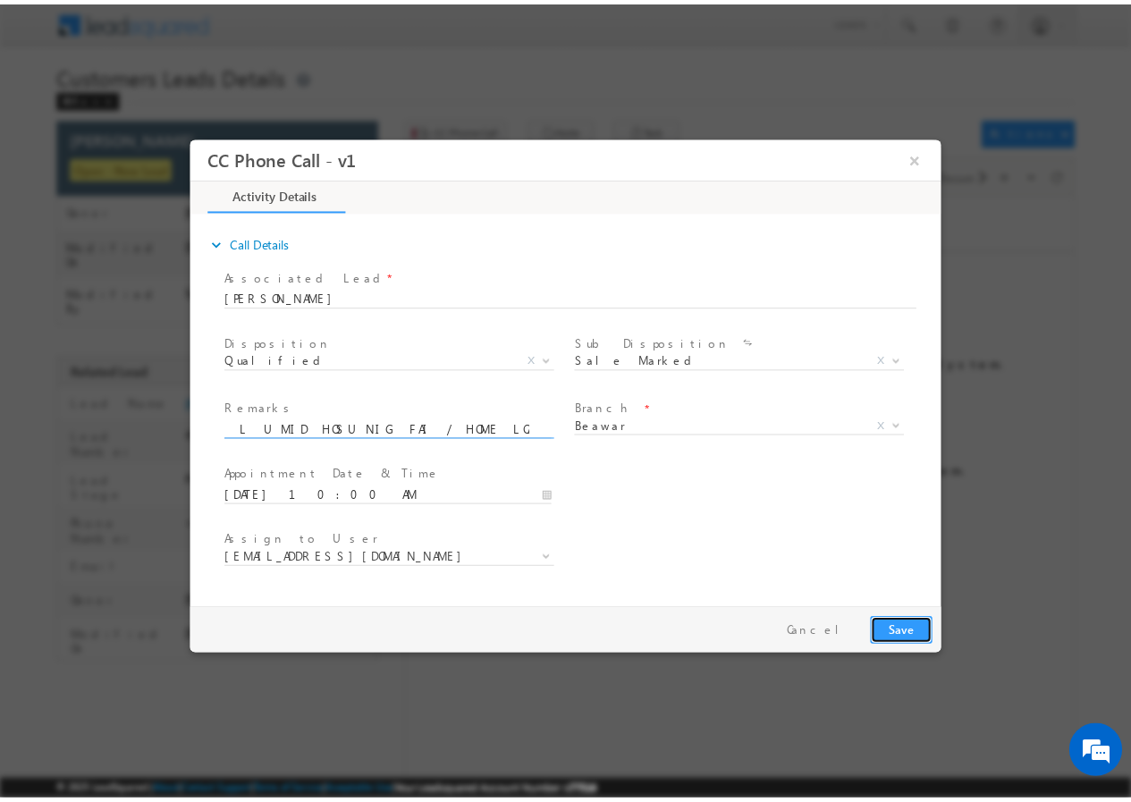
scroll to position [0, 0]
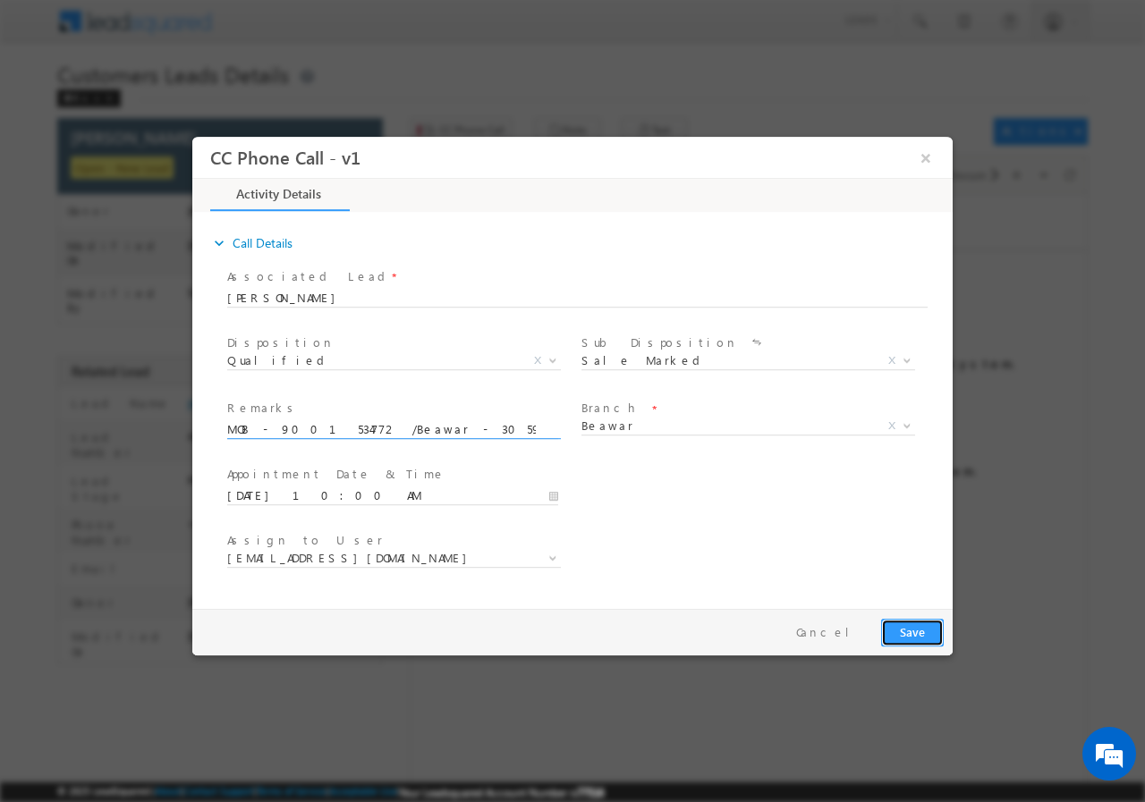
click at [923, 630] on button "Save" at bounding box center [912, 632] width 63 height 28
